Goal: Find specific page/section: Find specific page/section

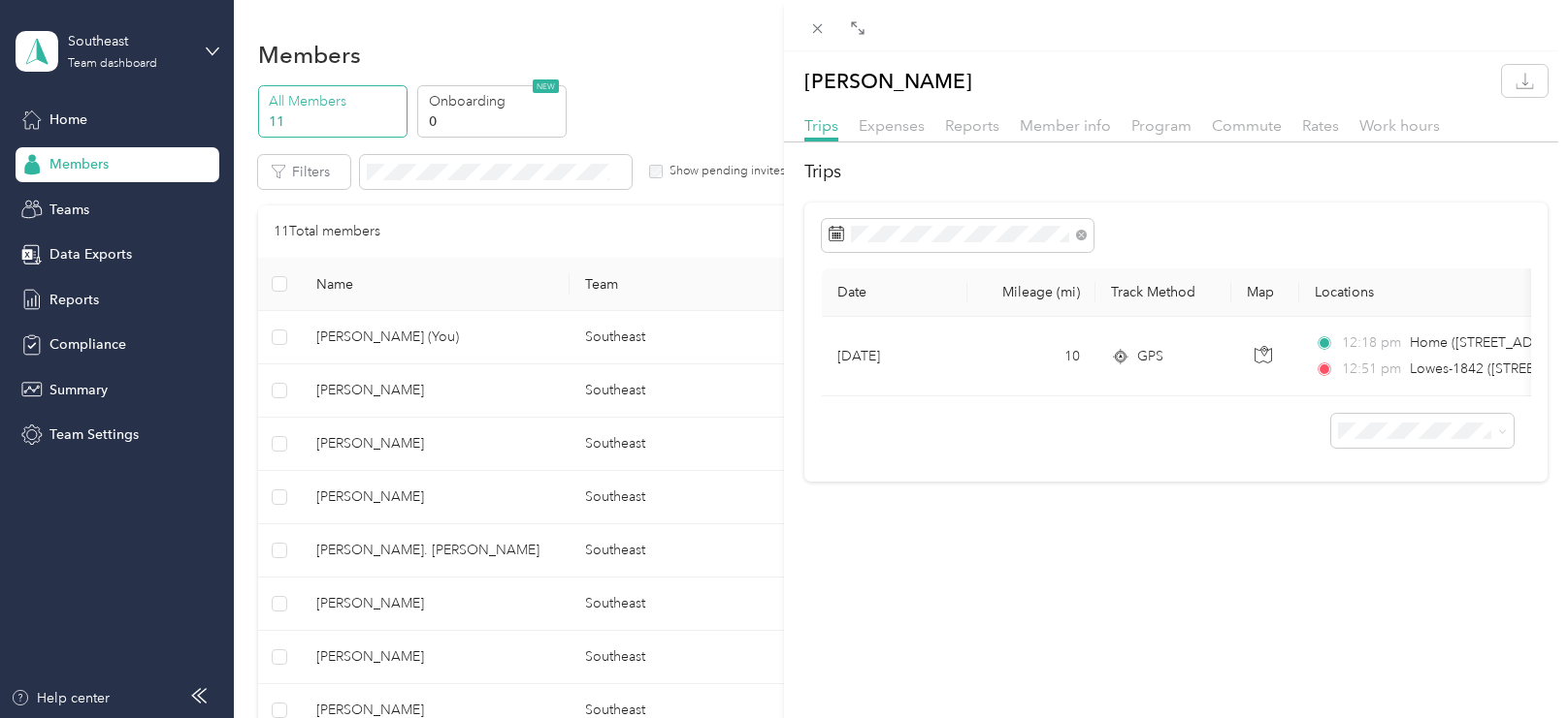
scroll to position [293, 0]
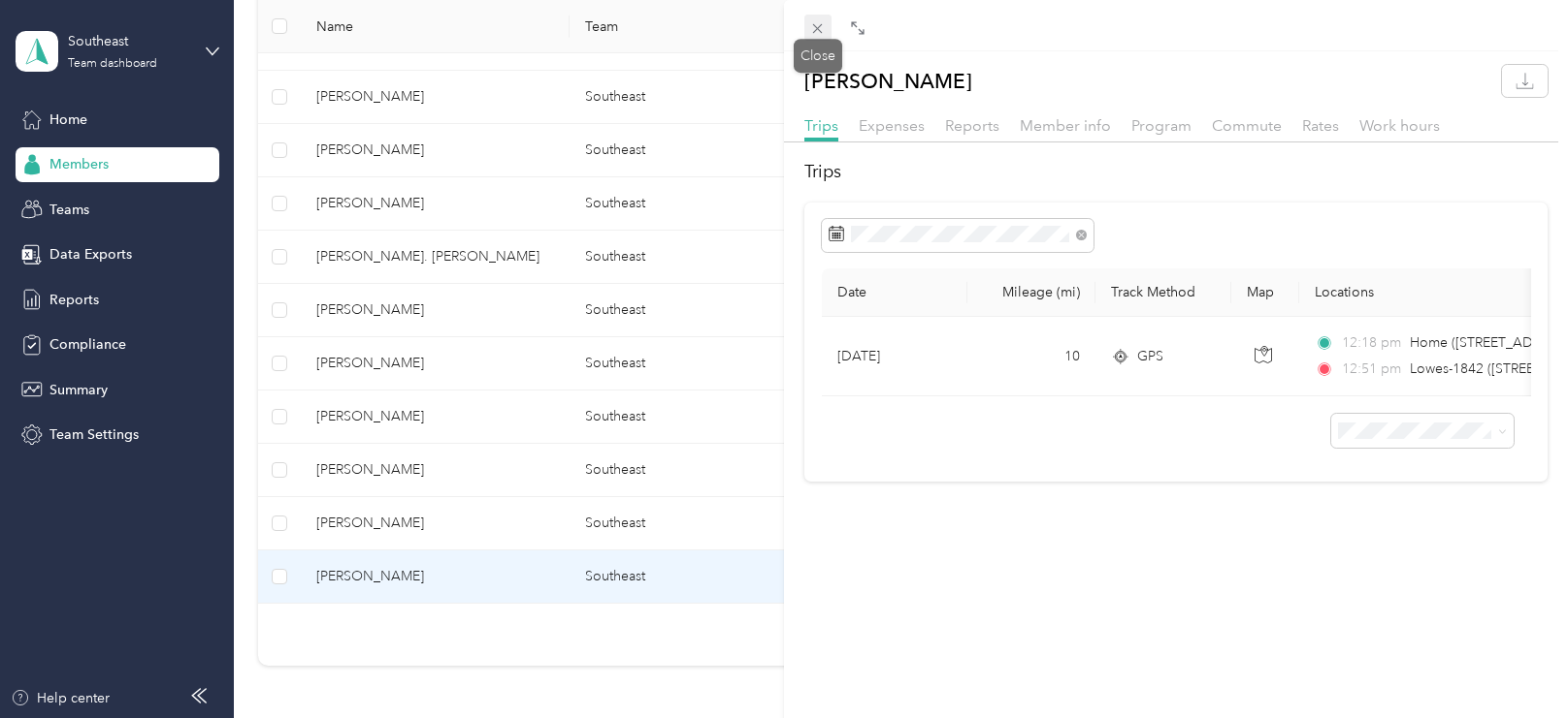
click at [813, 24] on icon at bounding box center [818, 29] width 10 height 10
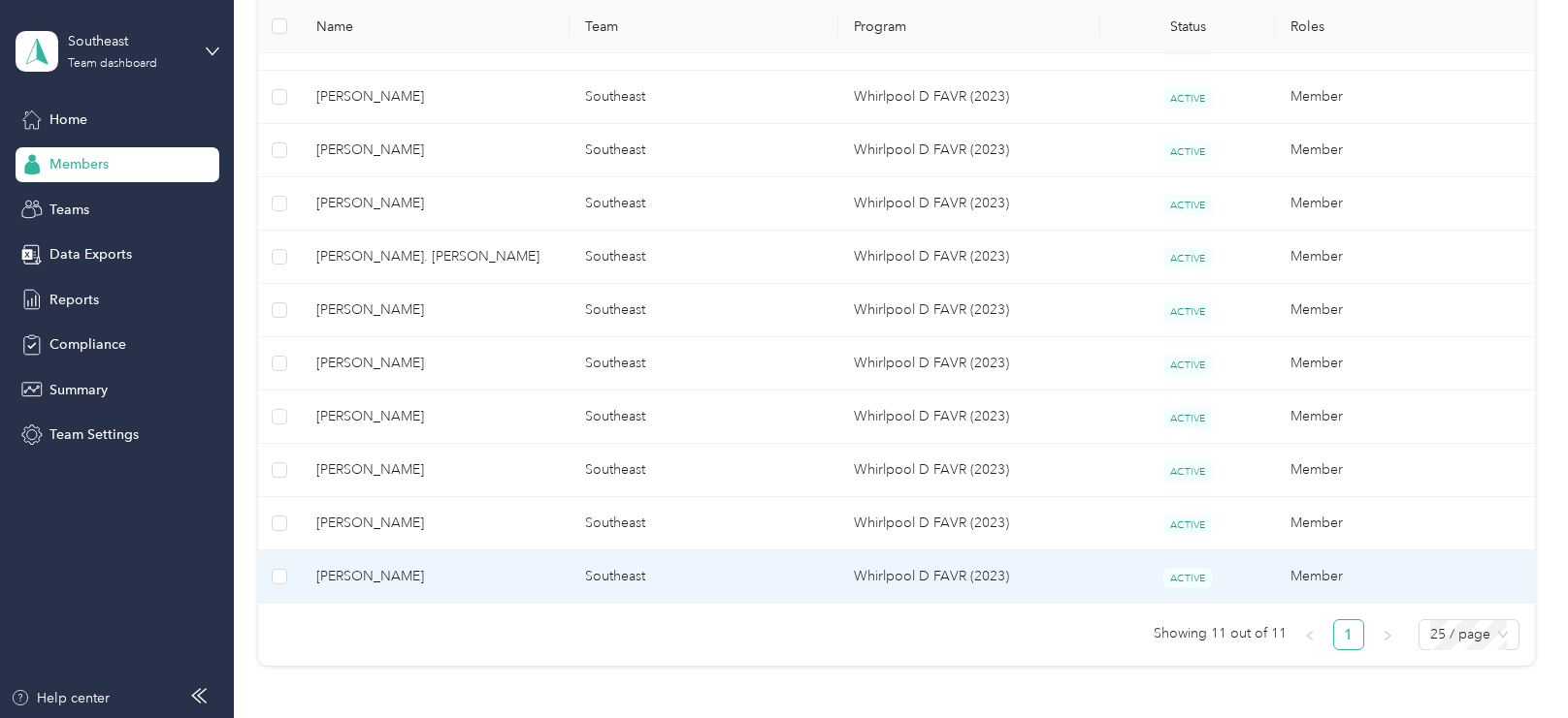
click at [422, 586] on td "[PERSON_NAME]" at bounding box center [435, 577] width 269 height 54
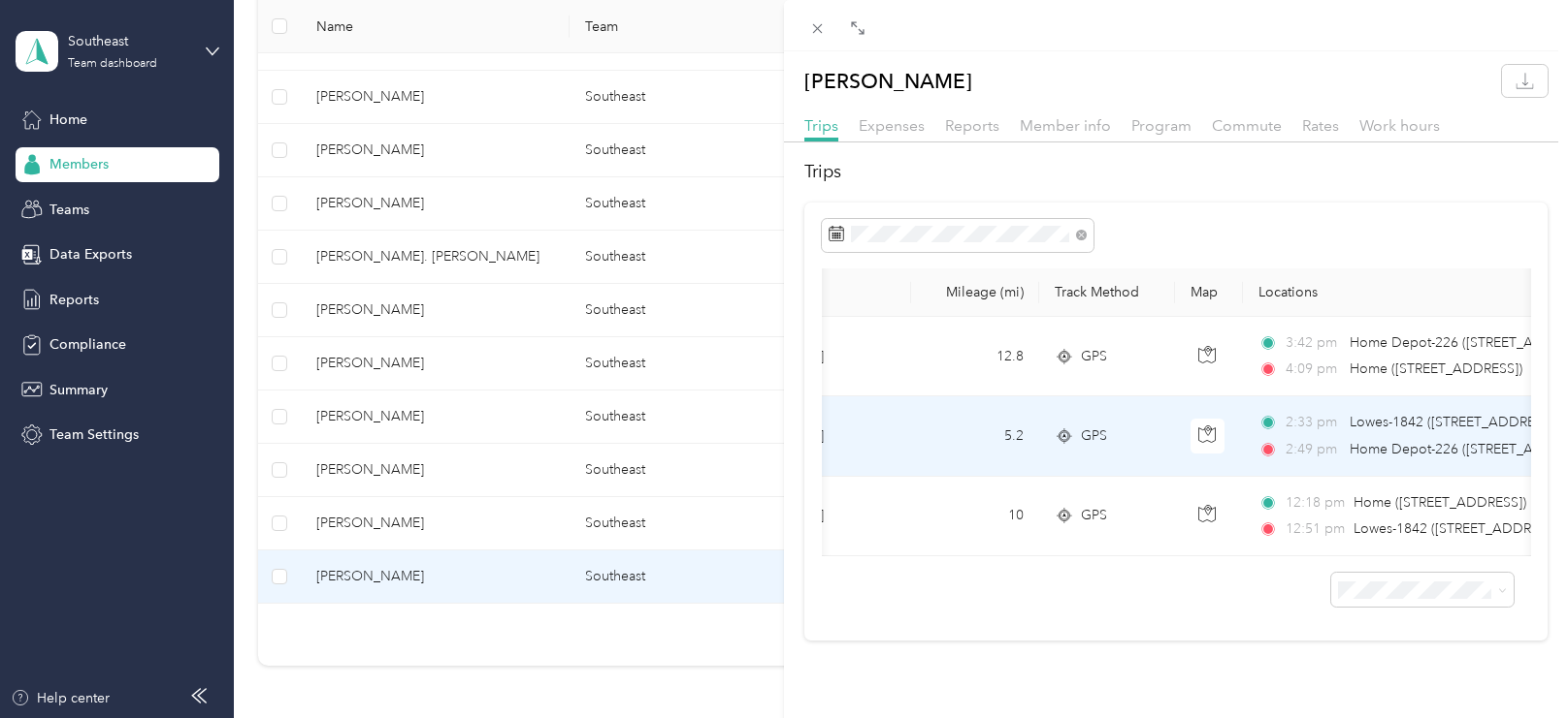
scroll to position [0, 11]
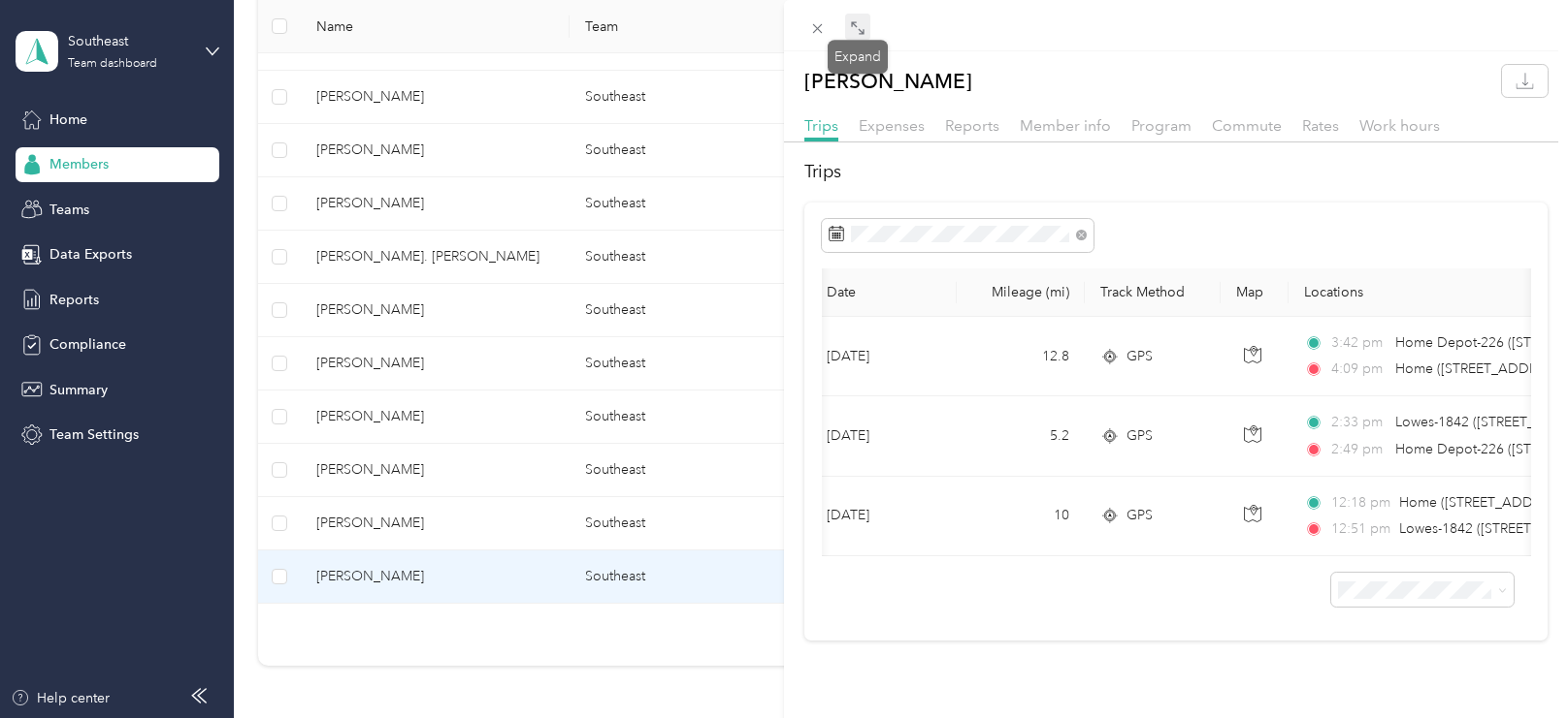
click at [850, 27] on icon at bounding box center [857, 28] width 16 height 16
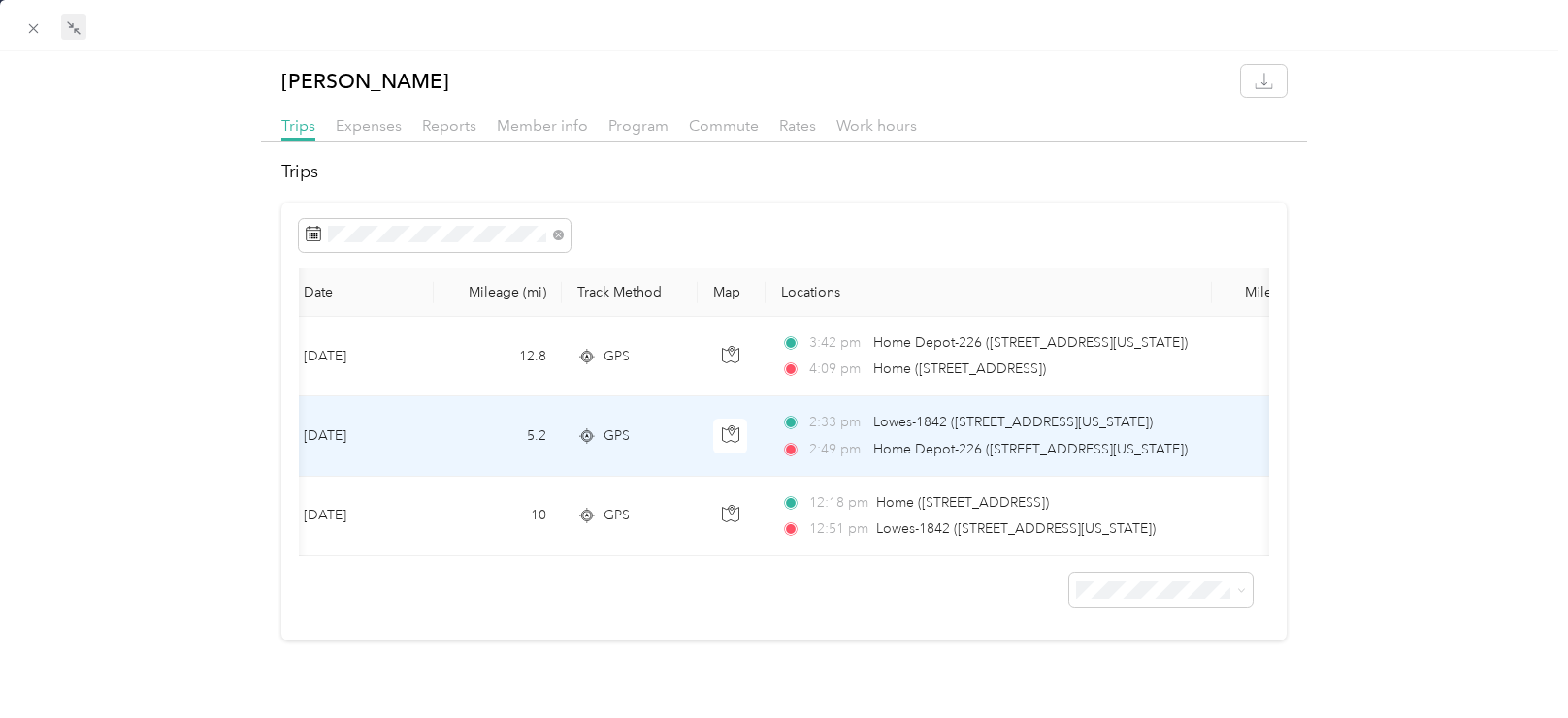
scroll to position [0, 0]
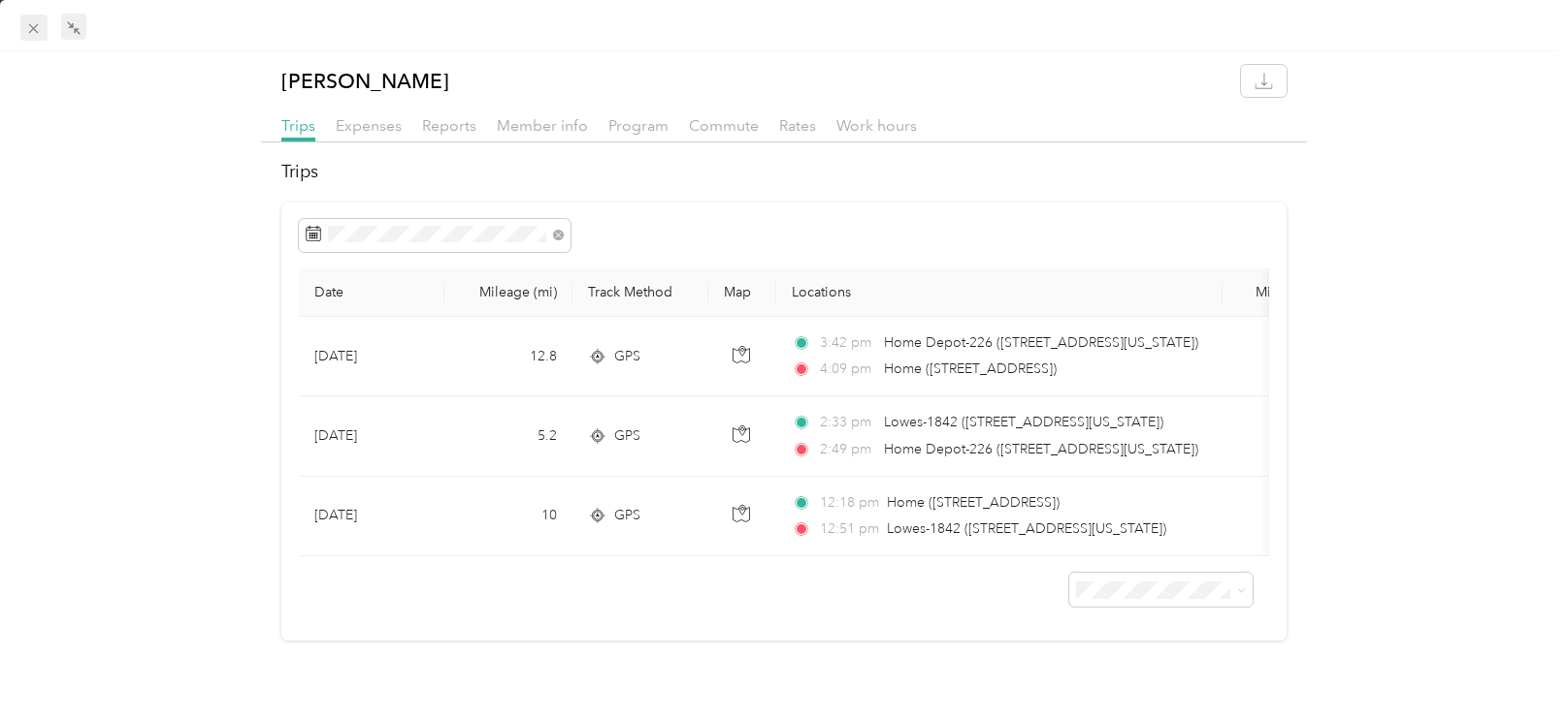
click at [31, 28] on icon at bounding box center [33, 28] width 17 height 17
